Goal: Task Accomplishment & Management: Manage account settings

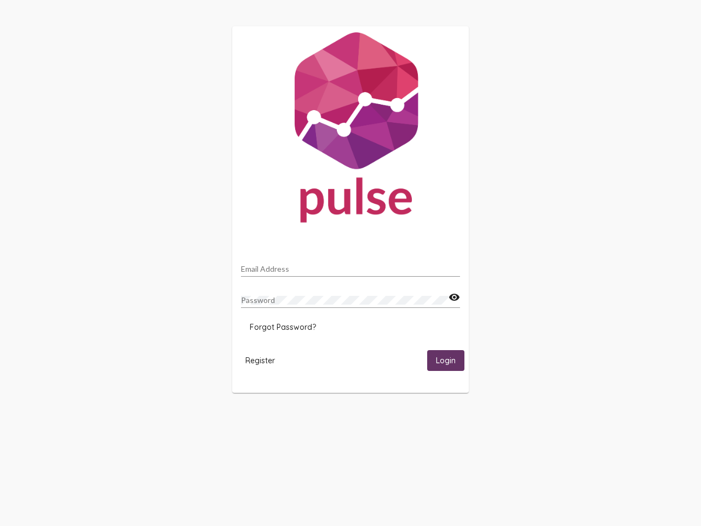
click at [351, 266] on input "Email Address" at bounding box center [350, 269] width 219 height 9
click at [454, 298] on mat-icon "visibility" at bounding box center [455, 297] width 12 height 13
click at [283, 327] on span "Forgot Password?" at bounding box center [283, 327] width 66 height 10
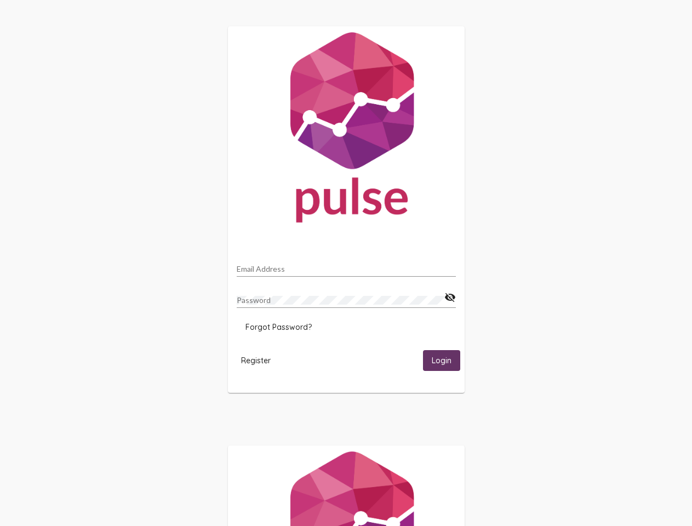
click at [260, 360] on span "Register" at bounding box center [256, 361] width 30 height 10
click at [446, 360] on span "Login" at bounding box center [442, 361] width 20 height 10
